Goal: Check status

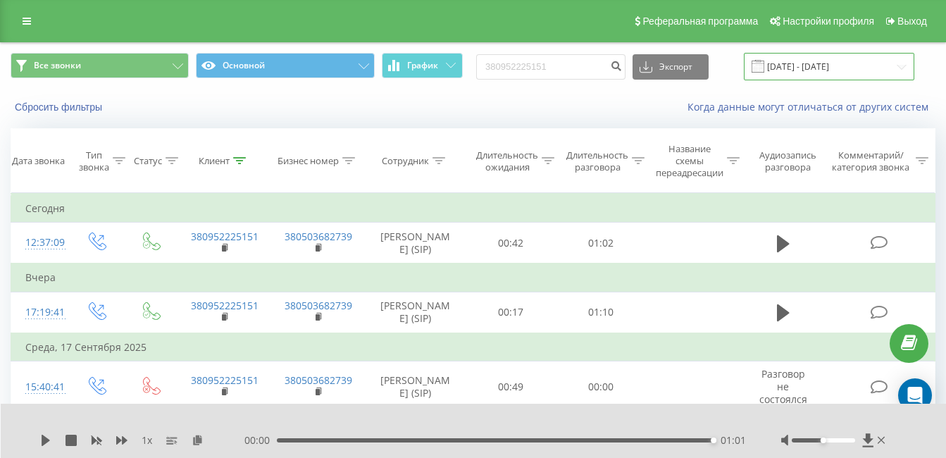
click at [835, 59] on input "[DATE] - [DATE]" at bounding box center [829, 66] width 171 height 27
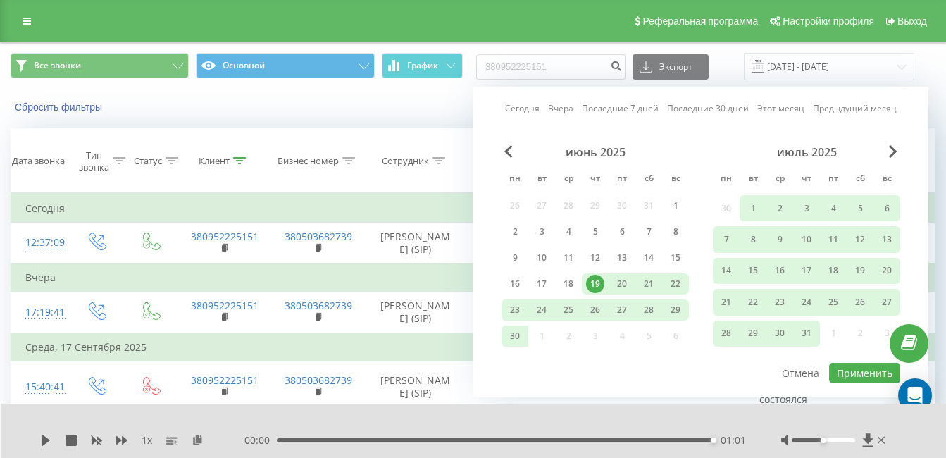
click at [900, 163] on div "[DATE] пн вт ср чт пт сб вс 30 1 2 3 4 5 6 7 8 9 10 11 12 13 14 15 16 17 18 19 …" at bounding box center [806, 248] width 187 height 206
click at [894, 155] on span "Next Month" at bounding box center [893, 151] width 8 height 13
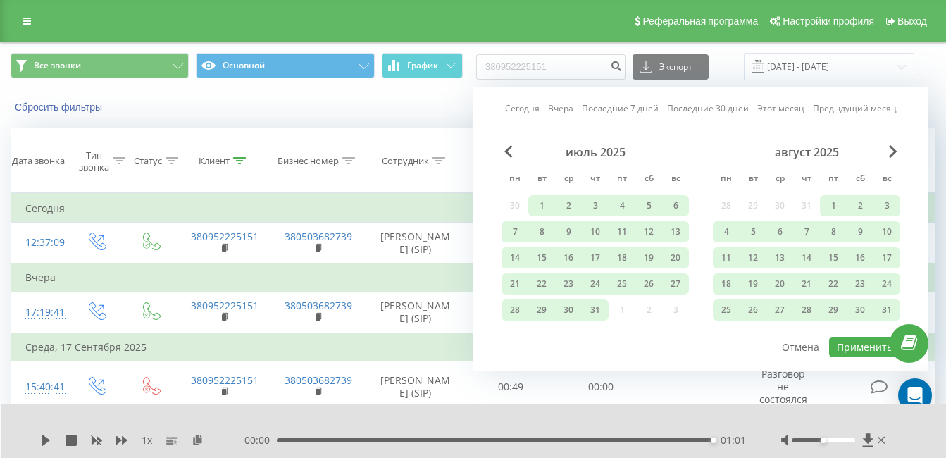
click at [365, 96] on div "Сбросить фильтры Когда данные могут отличаться от других систем" at bounding box center [473, 107] width 945 height 34
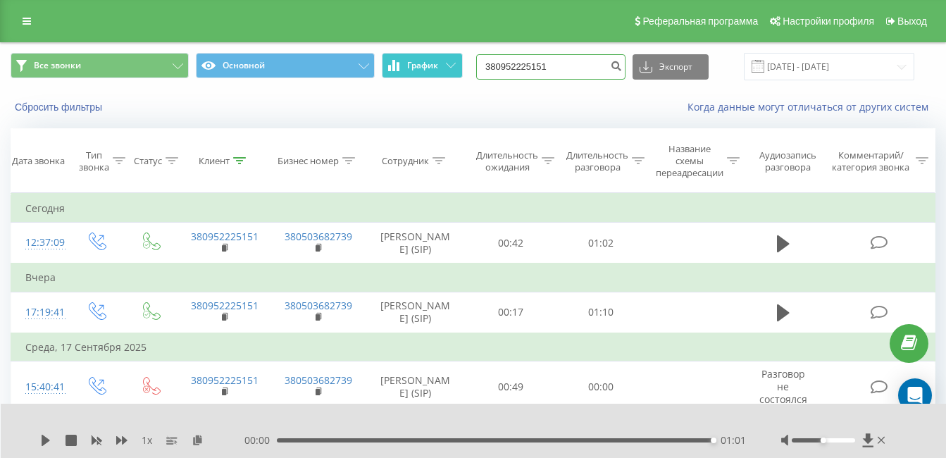
drag, startPoint x: 583, startPoint y: 69, endPoint x: 434, endPoint y: 69, distance: 148.7
click at [434, 69] on div "Все звонки Основной График 380952225151 Экспорт .csv .xls .xlsx [DATE] - [DATE]" at bounding box center [473, 66] width 925 height 27
click at [64, 101] on button "Сбросить фильтры" at bounding box center [60, 107] width 99 height 13
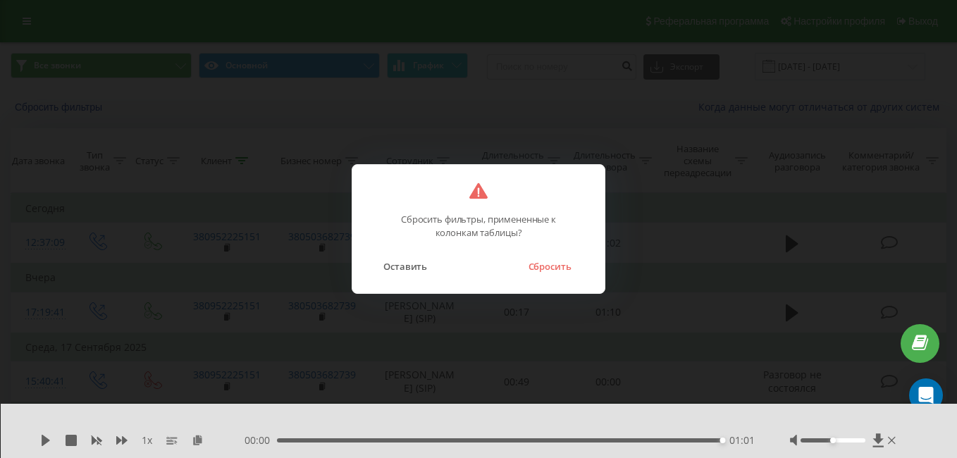
click at [555, 271] on button "Сбросить" at bounding box center [549, 266] width 57 height 18
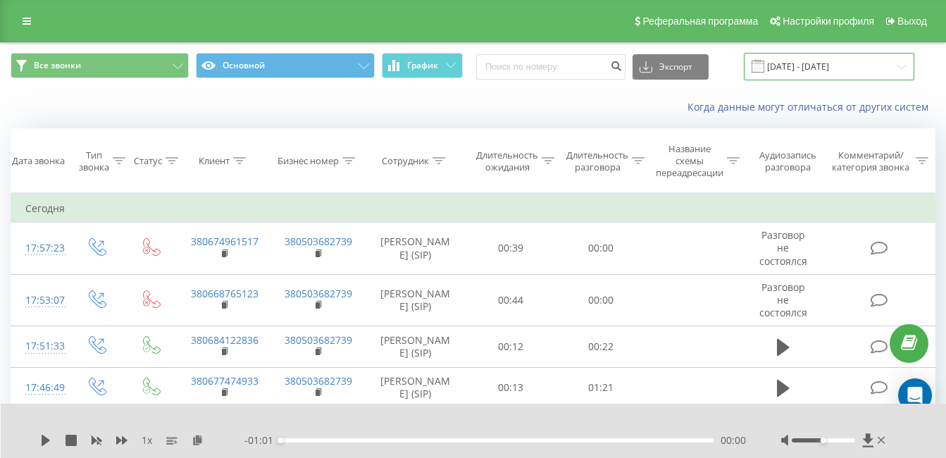
click at [820, 65] on input "[DATE] - [DATE]" at bounding box center [829, 66] width 171 height 27
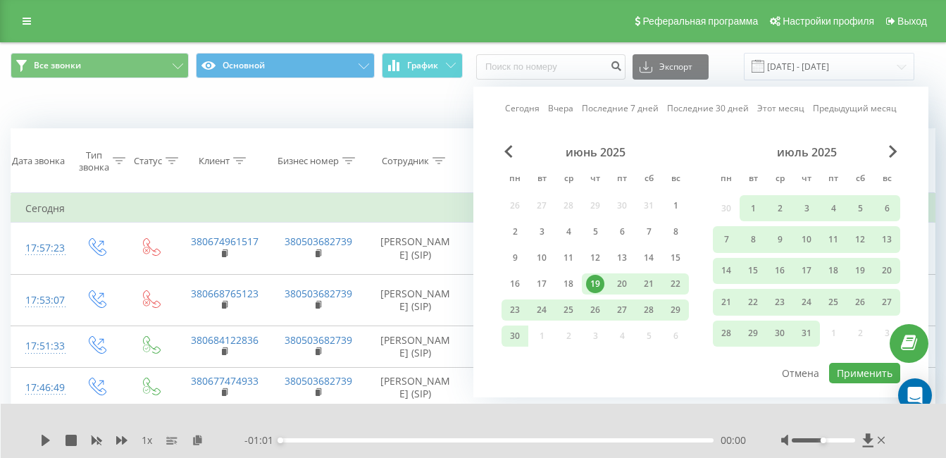
click at [892, 142] on div "[DATE] [DATE] Последние 7 дней Последние 30 дней Этот месяц Предыдущий месяц [D…" at bounding box center [701, 242] width 455 height 311
click at [893, 147] on span "Next Month" at bounding box center [893, 151] width 8 height 13
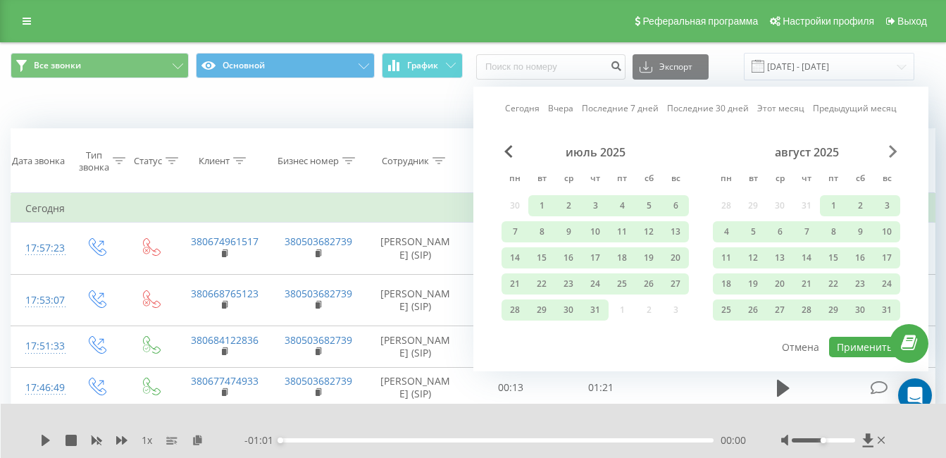
click at [896, 151] on span "Next Month" at bounding box center [893, 151] width 8 height 13
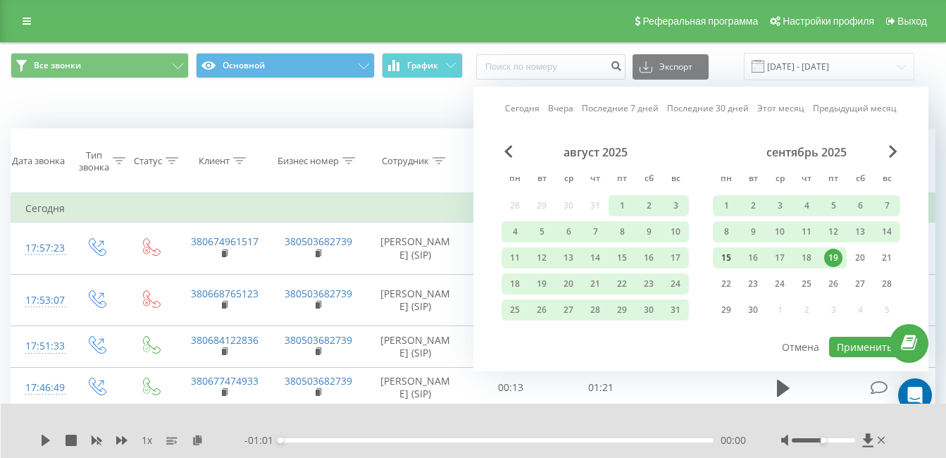
click at [729, 252] on div "15" at bounding box center [726, 258] width 18 height 18
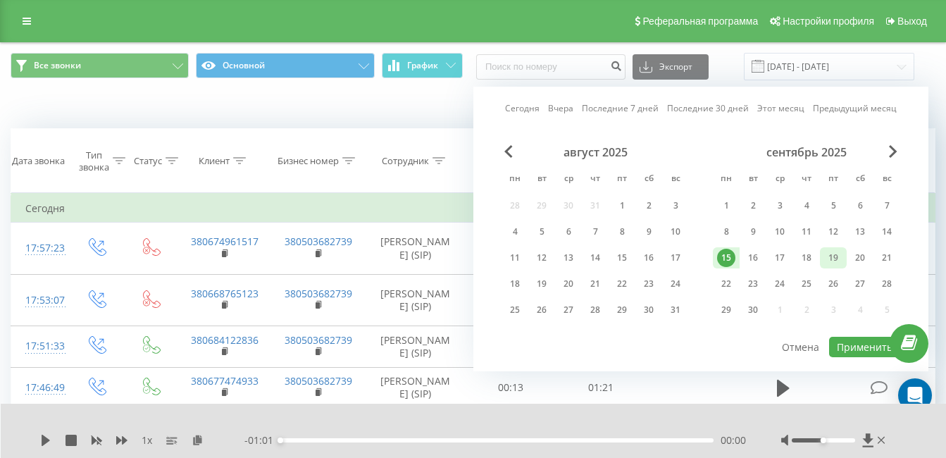
click at [836, 258] on div "19" at bounding box center [834, 258] width 18 height 18
click at [865, 347] on button "Применить" at bounding box center [864, 347] width 71 height 20
type input "[DATE] - [DATE]"
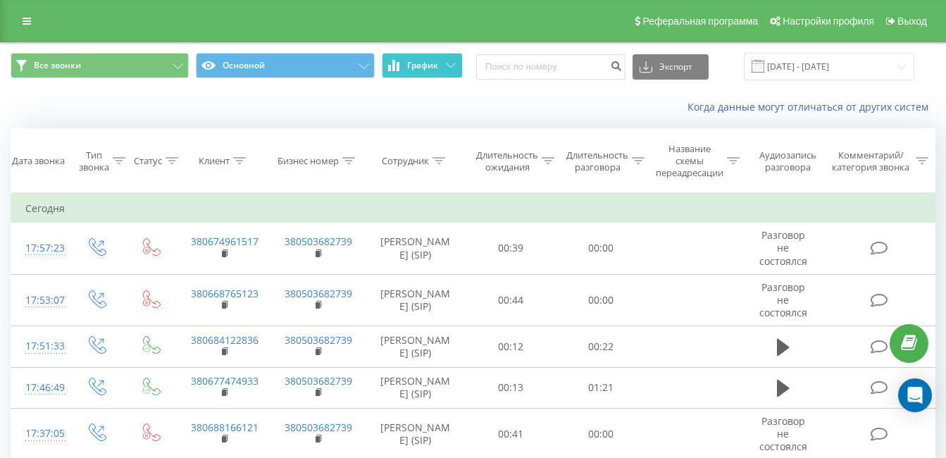
click at [436, 62] on span "График" at bounding box center [422, 66] width 31 height 10
